Goal: Information Seeking & Learning: Learn about a topic

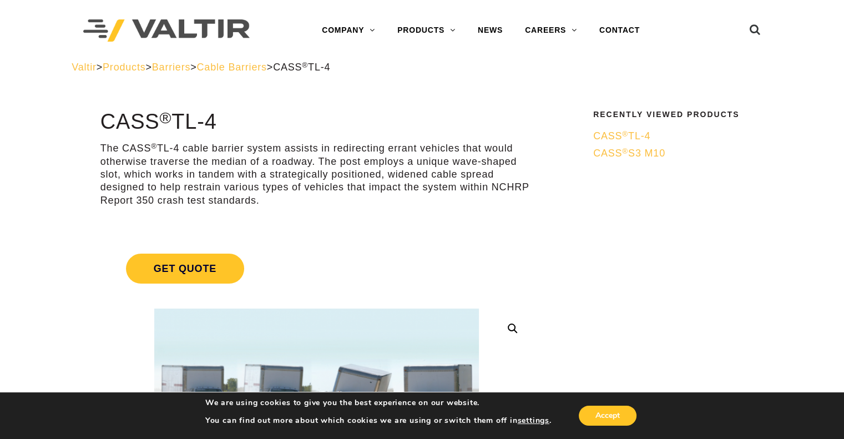
click at [638, 150] on span "CASS ® S3 M10" at bounding box center [629, 153] width 72 height 11
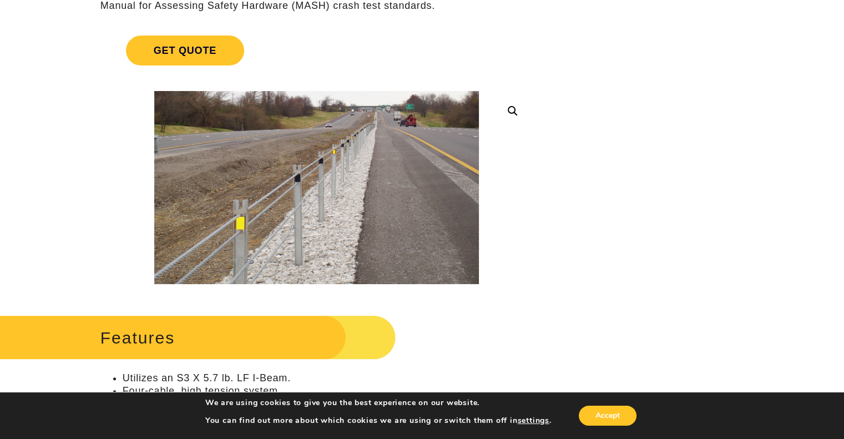
scroll to position [197, 0]
